Goal: Information Seeking & Learning: Learn about a topic

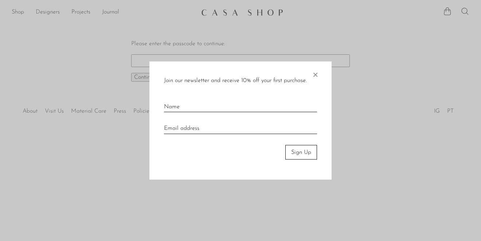
click at [212, 101] on input "text" at bounding box center [240, 104] width 153 height 16
click at [318, 73] on span "×" at bounding box center [315, 72] width 7 height 23
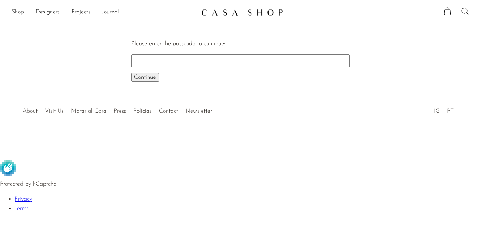
click at [276, 61] on input "Please enter the passcode to continue:" at bounding box center [240, 60] width 219 height 12
type input "EARLY"
click at [131, 73] on button "Continue One moment..." at bounding box center [145, 77] width 28 height 9
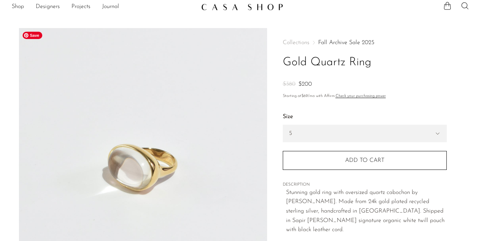
scroll to position [22, 0]
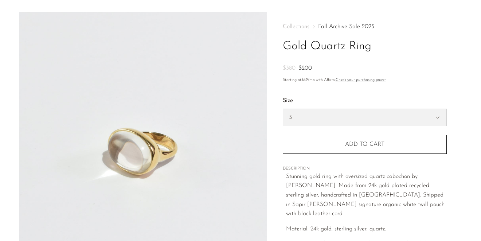
click at [333, 118] on select "5 6 7" at bounding box center [364, 117] width 163 height 17
select select "6"
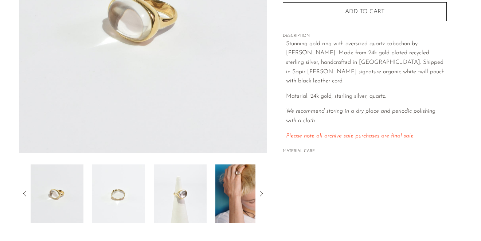
scroll to position [157, 0]
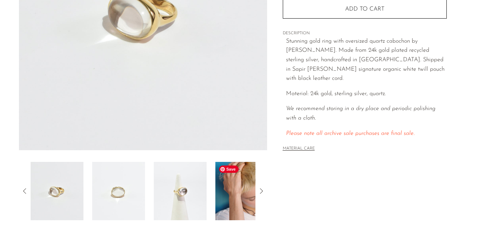
click at [241, 175] on img at bounding box center [241, 191] width 53 height 58
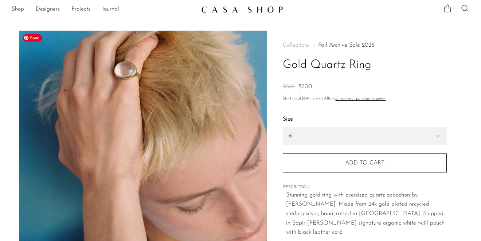
scroll to position [0, 0]
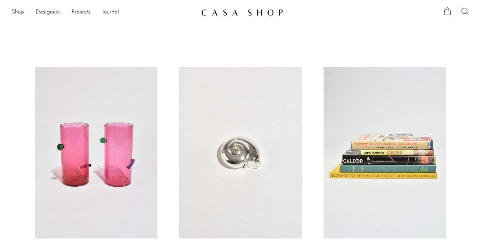
click at [254, 189] on link at bounding box center [240, 152] width 122 height 171
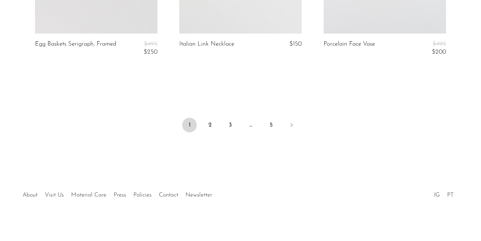
scroll to position [2510, 0]
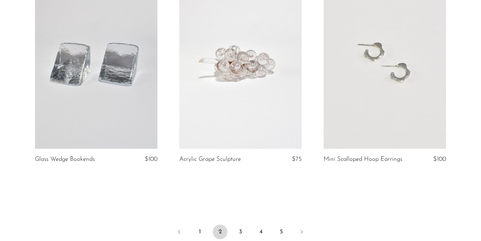
scroll to position [2386, 0]
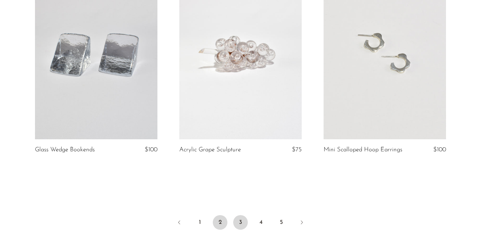
click at [242, 221] on link "3" at bounding box center [240, 222] width 15 height 15
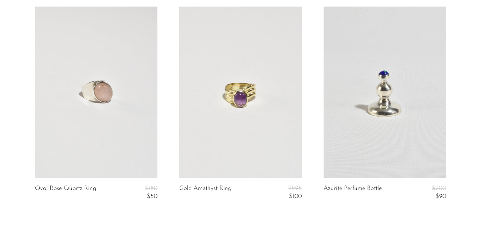
scroll to position [2387, 0]
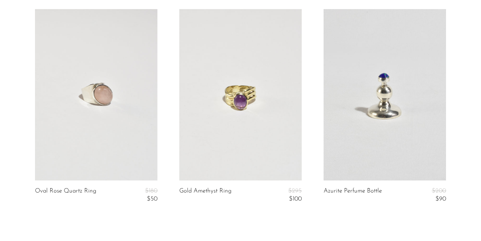
click at [384, 131] on link at bounding box center [385, 94] width 122 height 171
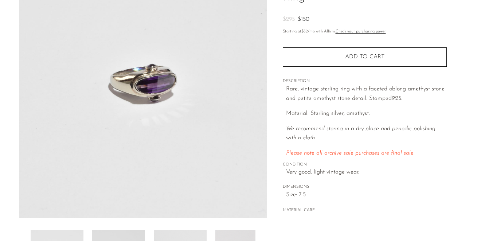
scroll to position [213, 0]
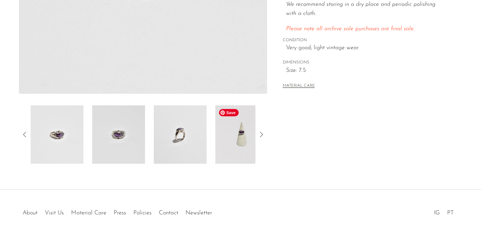
click at [242, 137] on img at bounding box center [241, 134] width 53 height 58
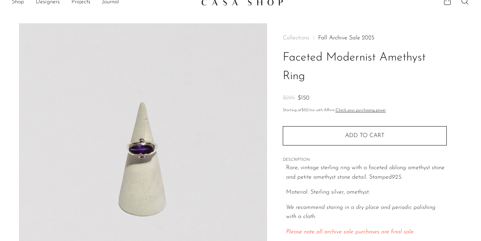
scroll to position [8, 0]
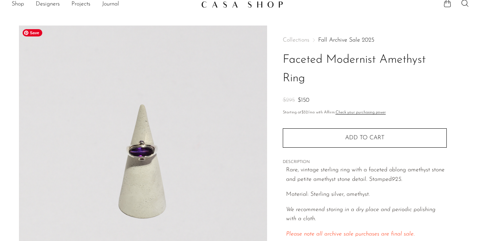
click at [145, 160] on img at bounding box center [143, 162] width 248 height 273
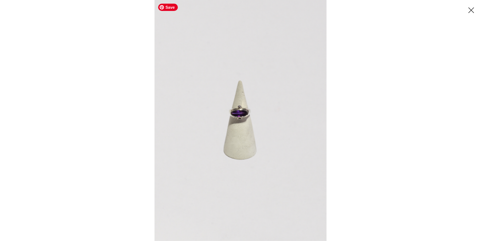
click at [236, 111] on img at bounding box center [241, 120] width 172 height 241
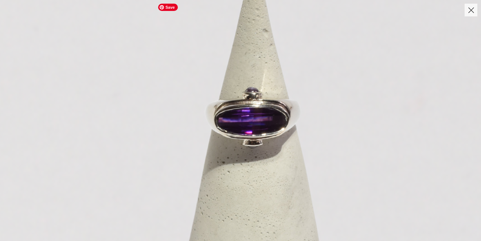
click at [236, 112] on img at bounding box center [256, 151] width 733 height 1026
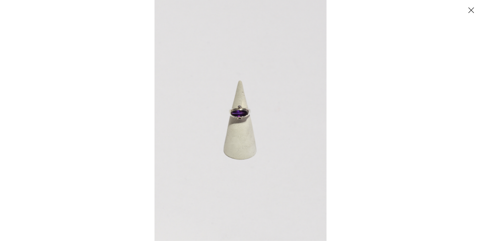
click at [472, 10] on button "Close" at bounding box center [471, 10] width 13 height 13
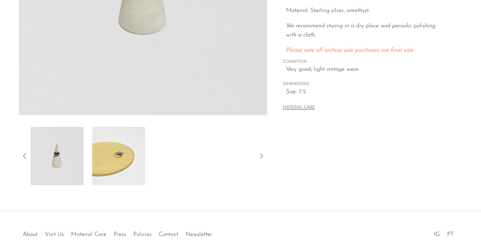
scroll to position [187, 0]
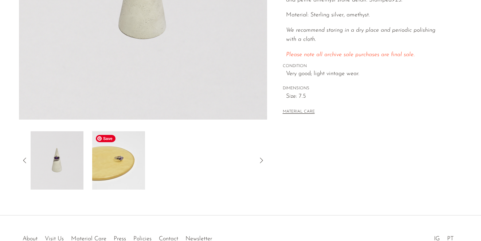
click at [137, 167] on img at bounding box center [118, 160] width 53 height 58
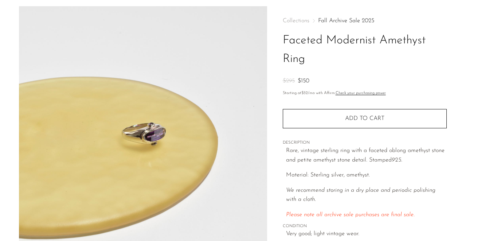
scroll to position [26, 0]
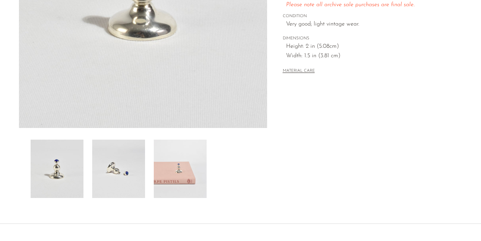
scroll to position [173, 0]
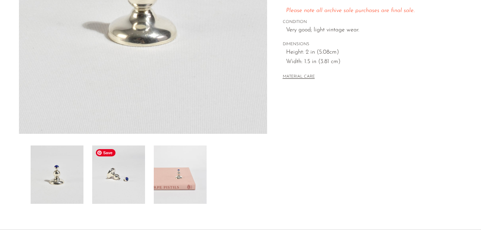
click at [122, 180] on img at bounding box center [118, 174] width 53 height 58
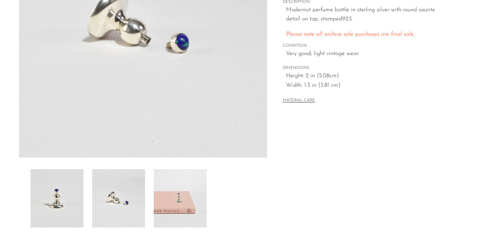
scroll to position [152, 0]
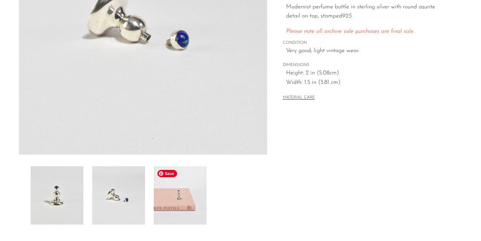
click at [183, 204] on img at bounding box center [180, 195] width 53 height 58
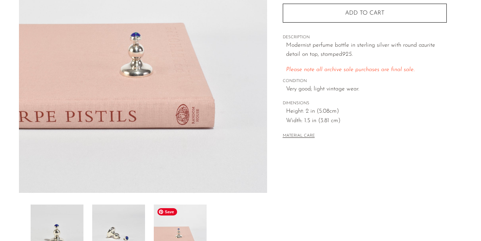
scroll to position [138, 0]
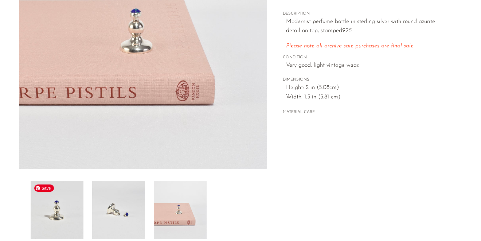
click at [48, 229] on img at bounding box center [57, 210] width 53 height 58
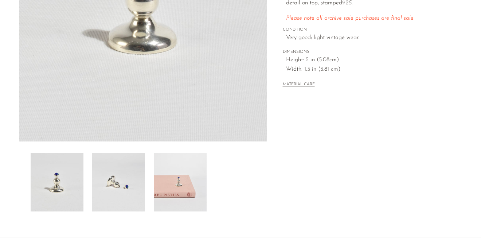
scroll to position [172, 0]
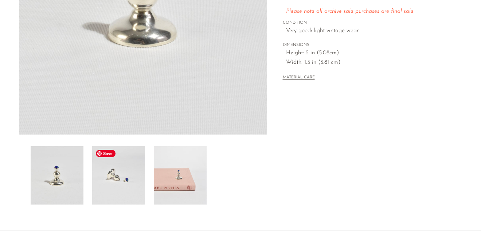
click at [107, 180] on img at bounding box center [118, 175] width 53 height 58
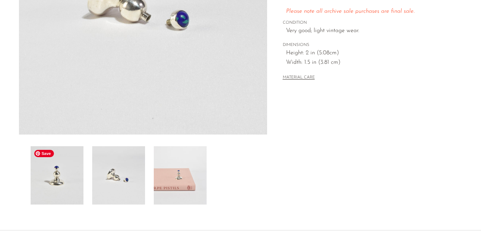
click at [67, 180] on img at bounding box center [57, 175] width 53 height 58
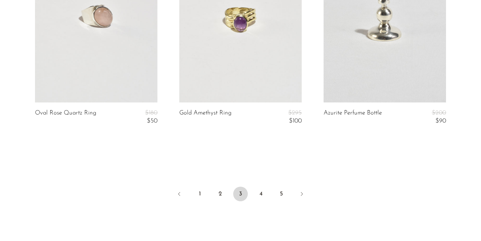
scroll to position [2497, 0]
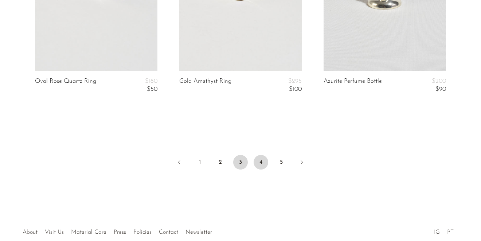
click at [265, 165] on link "4" at bounding box center [261, 162] width 15 height 15
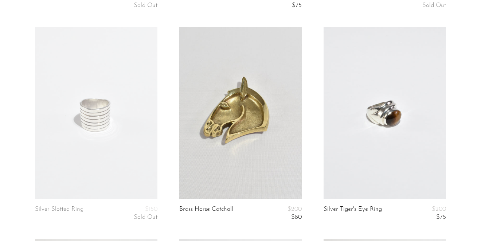
scroll to position [897, 0]
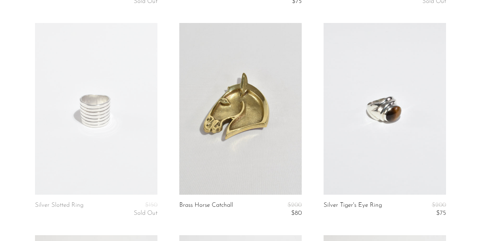
click at [260, 142] on link at bounding box center [240, 108] width 122 height 171
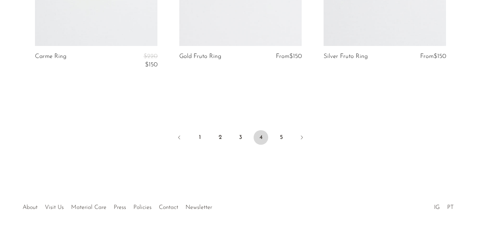
scroll to position [2538, 0]
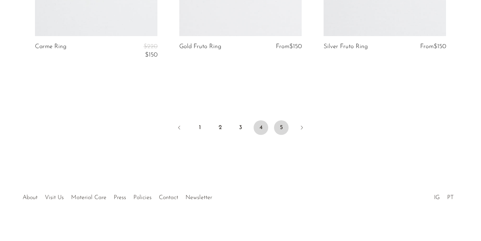
click at [280, 124] on link "5" at bounding box center [281, 127] width 15 height 15
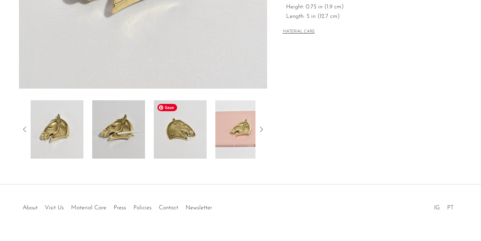
scroll to position [222, 0]
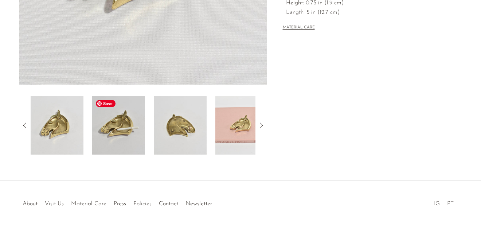
click at [121, 118] on img at bounding box center [118, 125] width 53 height 58
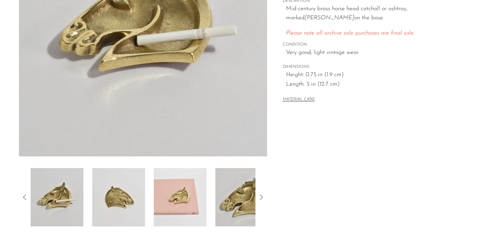
scroll to position [166, 0]
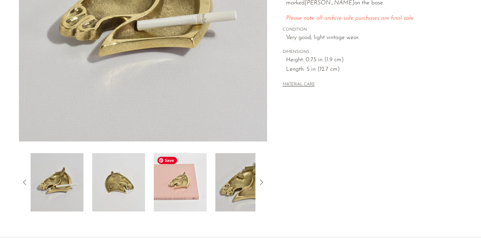
click at [167, 183] on img at bounding box center [180, 182] width 53 height 58
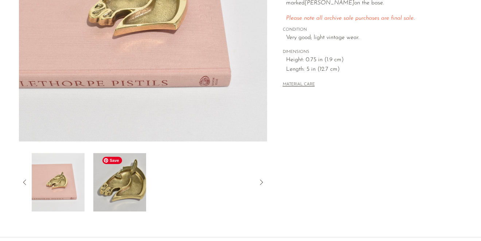
click at [139, 184] on img at bounding box center [119, 182] width 53 height 58
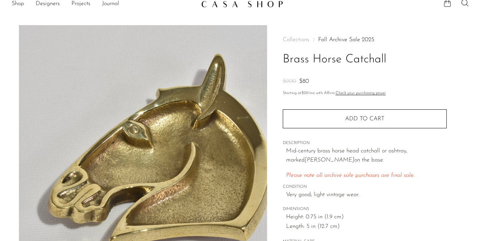
scroll to position [0, 0]
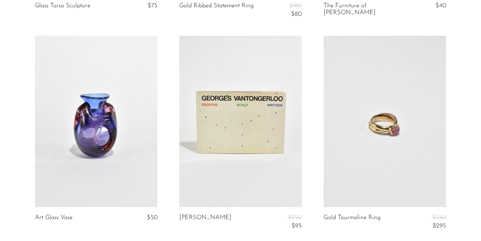
scroll to position [264, 0]
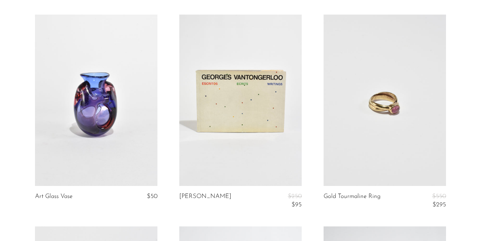
click at [387, 121] on link at bounding box center [385, 100] width 122 height 171
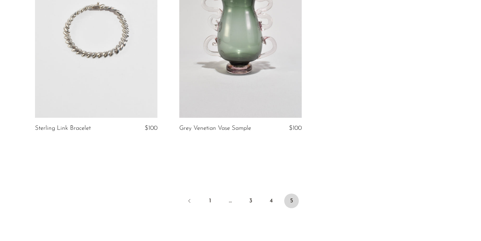
scroll to position [2236, 0]
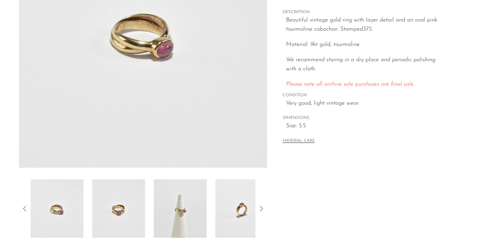
scroll to position [141, 0]
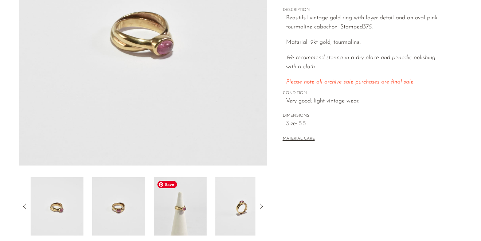
click at [191, 220] on img at bounding box center [180, 206] width 53 height 58
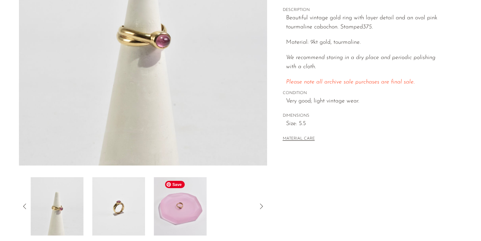
click at [179, 214] on img at bounding box center [180, 206] width 53 height 58
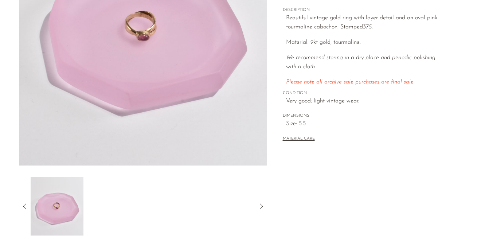
click at [261, 208] on icon at bounding box center [261, 205] width 3 height 5
click at [24, 206] on icon at bounding box center [24, 205] width 3 height 5
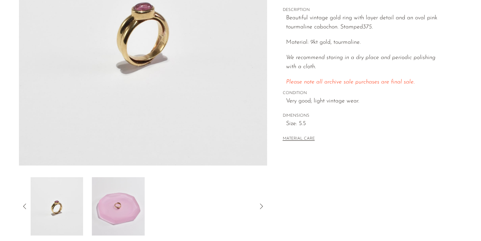
click at [24, 206] on icon at bounding box center [24, 205] width 3 height 5
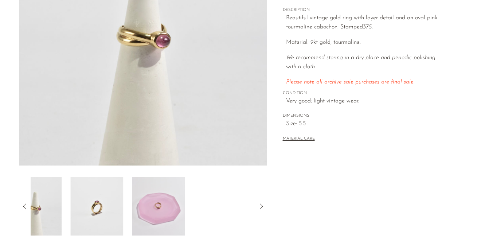
click at [24, 206] on icon at bounding box center [24, 205] width 3 height 5
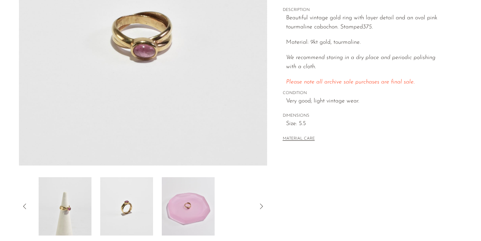
click at [24, 206] on icon at bounding box center [24, 205] width 3 height 5
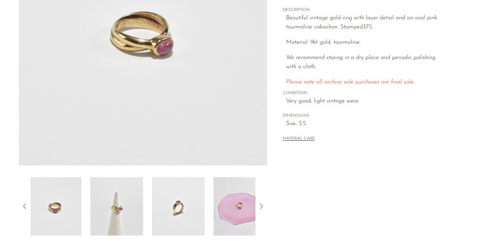
click at [24, 206] on icon at bounding box center [24, 205] width 3 height 5
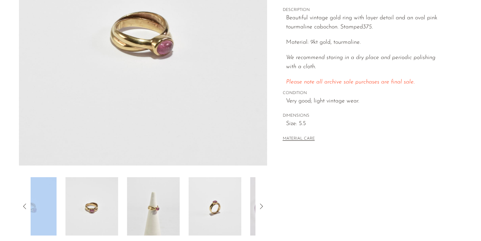
click at [24, 206] on icon at bounding box center [24, 205] width 3 height 5
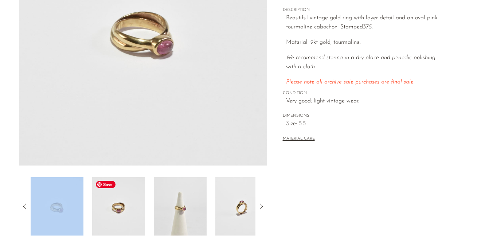
click at [133, 218] on img at bounding box center [118, 206] width 53 height 58
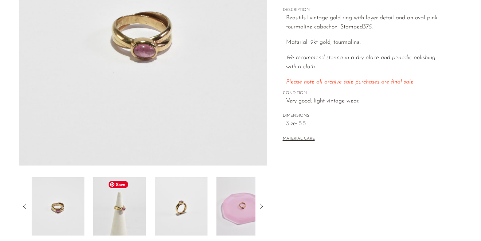
click at [130, 213] on img at bounding box center [119, 206] width 53 height 58
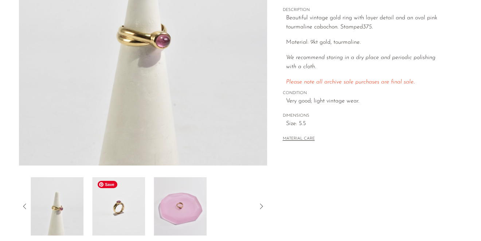
click at [121, 212] on img at bounding box center [118, 206] width 53 height 58
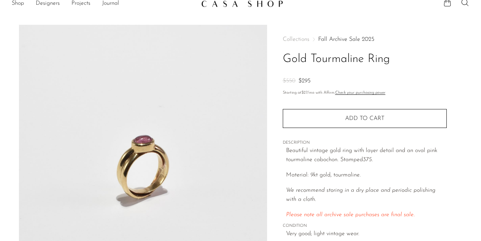
scroll to position [0, 0]
